Goal: Find specific page/section: Find specific page/section

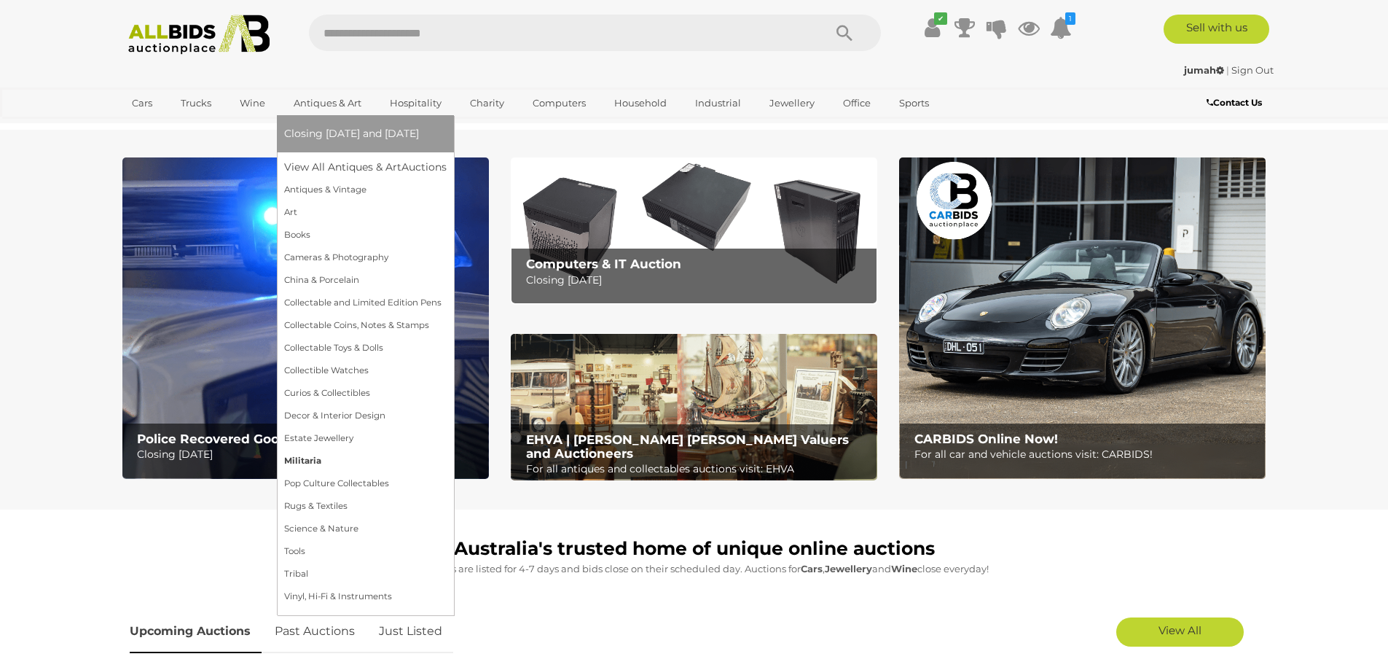
click at [310, 460] on link "Militaria" at bounding box center [365, 461] width 163 height 23
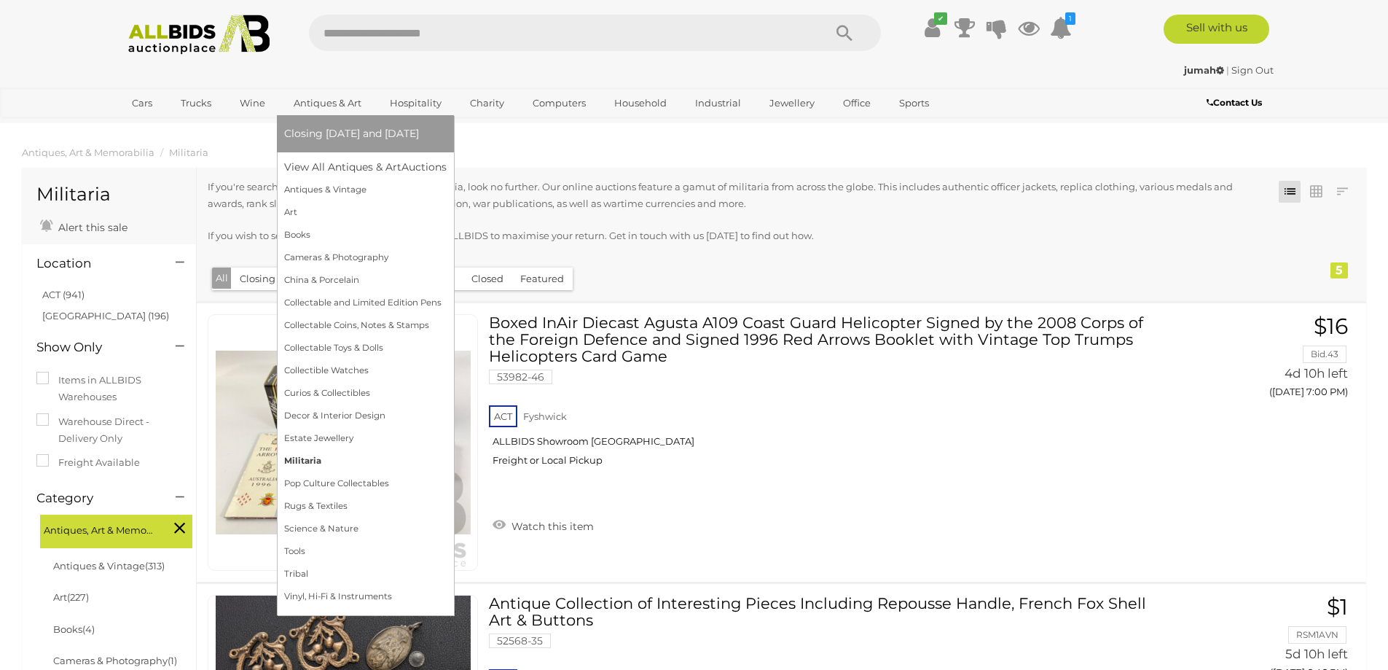
click at [293, 462] on link "Militaria" at bounding box center [365, 461] width 163 height 23
click at [318, 106] on link "Antiques & Art" at bounding box center [327, 103] width 87 height 24
click at [300, 232] on link "Books" at bounding box center [365, 235] width 163 height 23
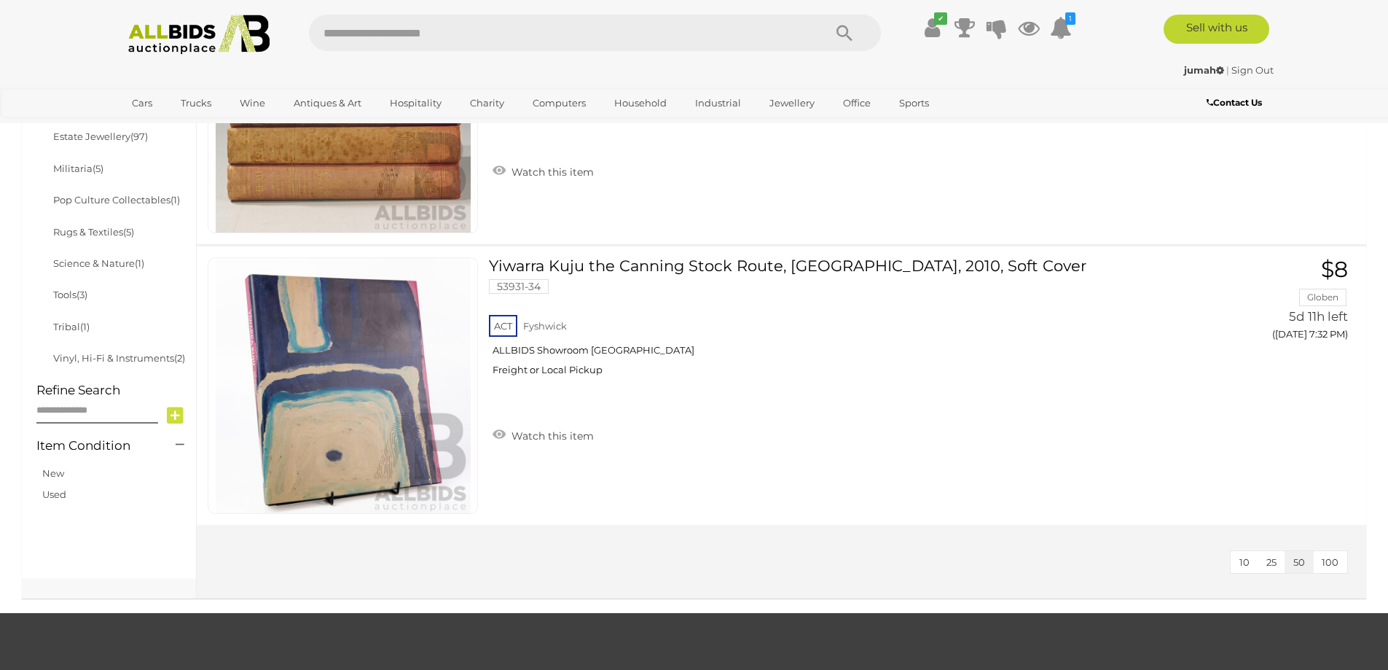
scroll to position [1020, 0]
